Goal: Check status

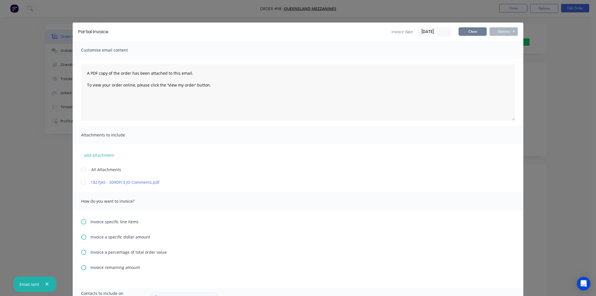
scroll to position [63, 0]
click at [463, 32] on button "Close" at bounding box center [473, 31] width 28 height 8
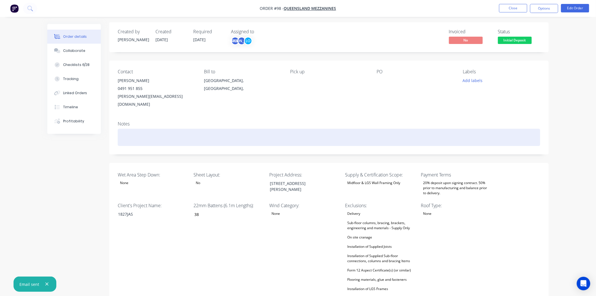
scroll to position [0, 0]
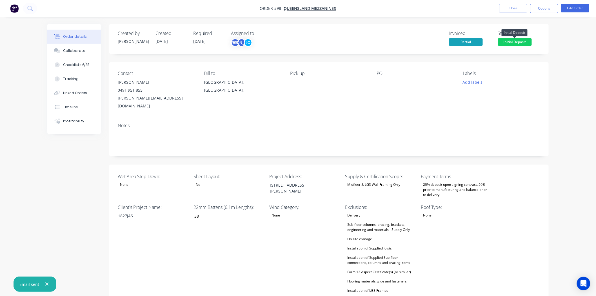
click at [513, 42] on span "Initial Deposit" at bounding box center [515, 41] width 34 height 7
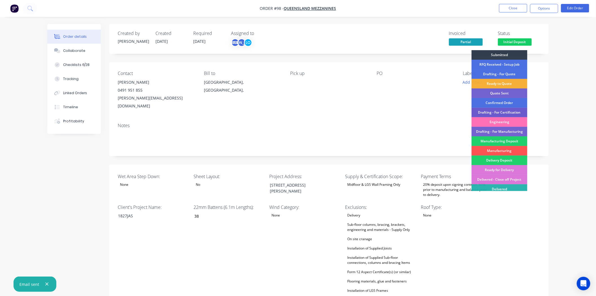
click at [499, 110] on div "Drafting - For Certification" at bounding box center [500, 113] width 56 height 10
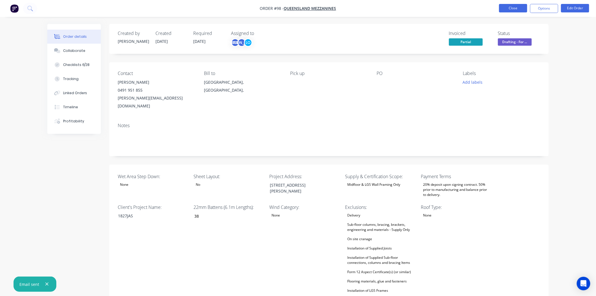
click at [523, 7] on button "Close" at bounding box center [513, 8] width 28 height 8
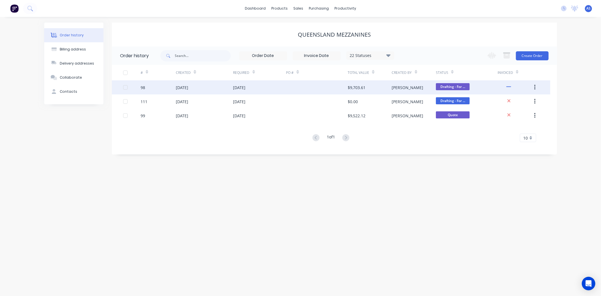
click at [220, 89] on div "[DATE]" at bounding box center [204, 87] width 57 height 14
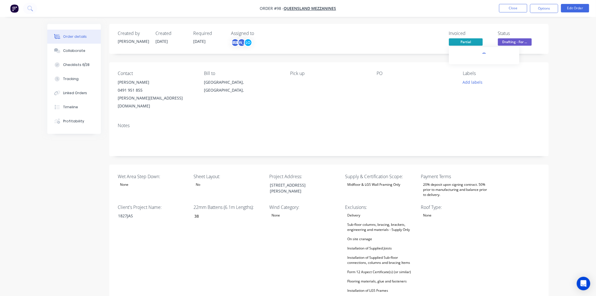
click at [464, 43] on span "Partial" at bounding box center [466, 41] width 34 height 7
click at [459, 109] on link "INV-0208" at bounding box center [463, 110] width 17 height 5
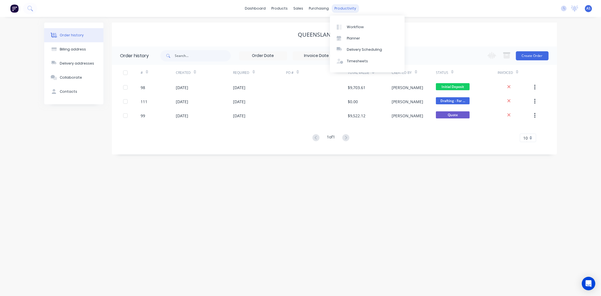
click at [343, 9] on div "productivity" at bounding box center [345, 8] width 27 height 8
click at [350, 28] on div "Workflow" at bounding box center [355, 27] width 17 height 5
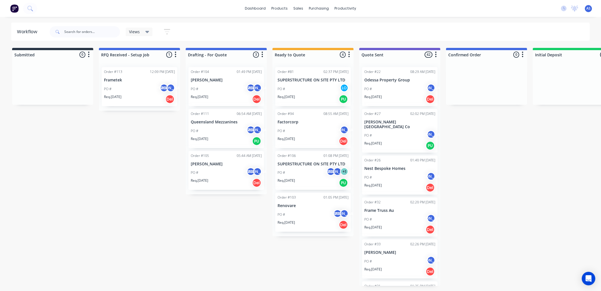
click at [138, 76] on div "Order #113 12:09 PM [DATE] Frametek PO # AS JO Req. [DATE] Del" at bounding box center [139, 86] width 75 height 39
